Goal: Check status

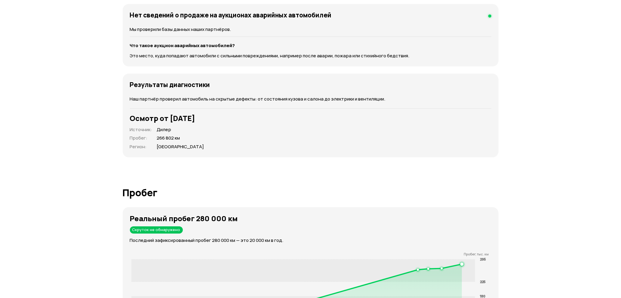
scroll to position [857, 0]
